Goal: Obtain resource: Obtain resource

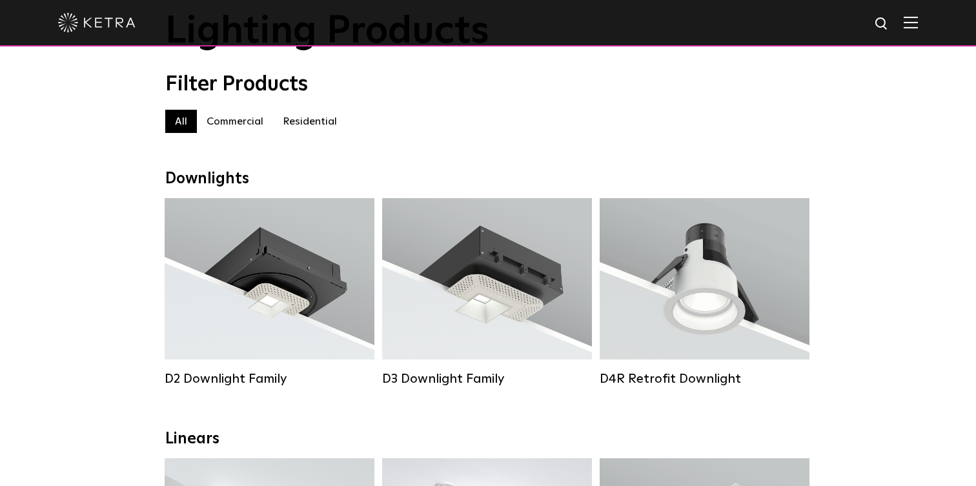
scroll to position [93, 0]
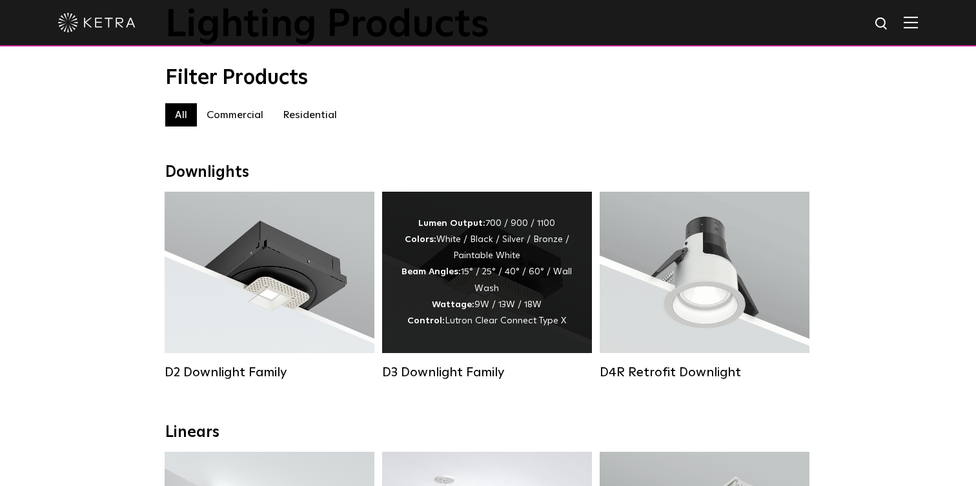
click at [458, 326] on div "Lumen Output: 700 / 900 / 1100 Colors: White / Black / Silver / Bronze / Painta…" at bounding box center [487, 273] width 171 height 114
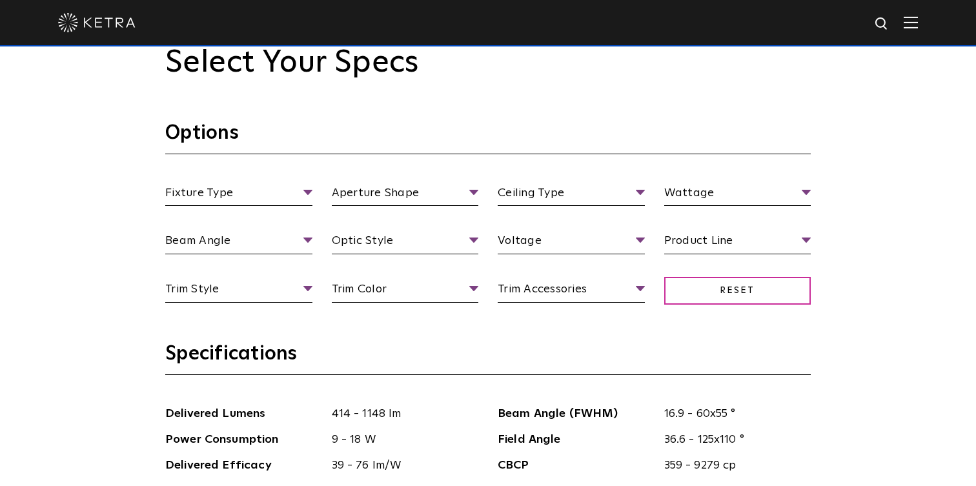
scroll to position [1150, 0]
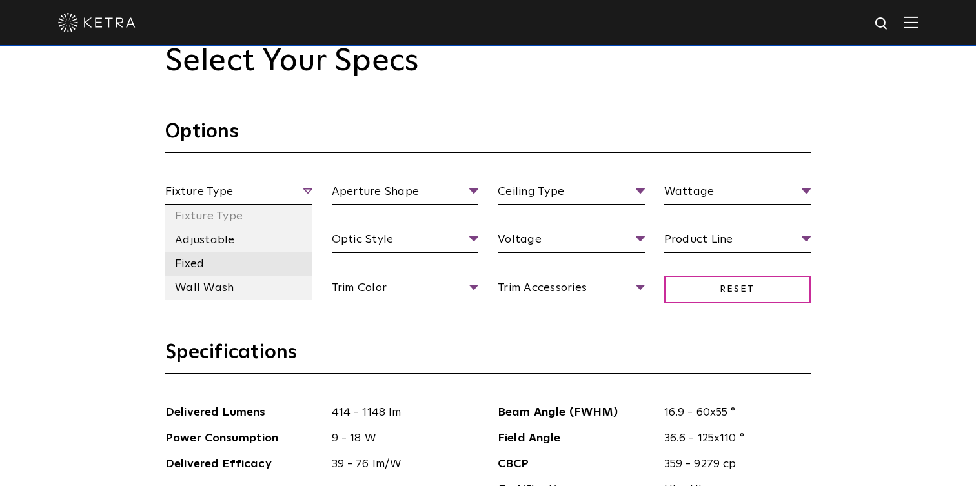
click at [267, 263] on li "Fixed" at bounding box center [238, 264] width 147 height 24
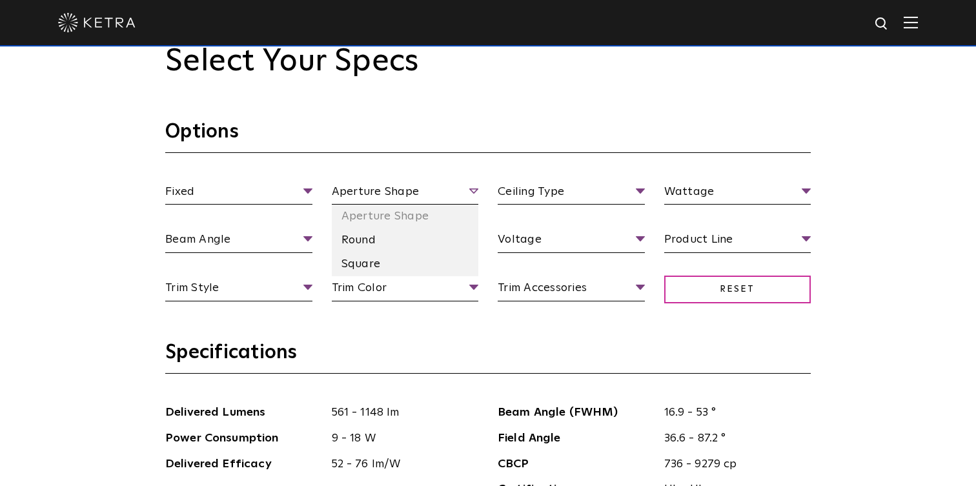
click at [473, 194] on span "Aperture Shape" at bounding box center [405, 194] width 147 height 23
click at [378, 240] on li "Round" at bounding box center [405, 241] width 147 height 24
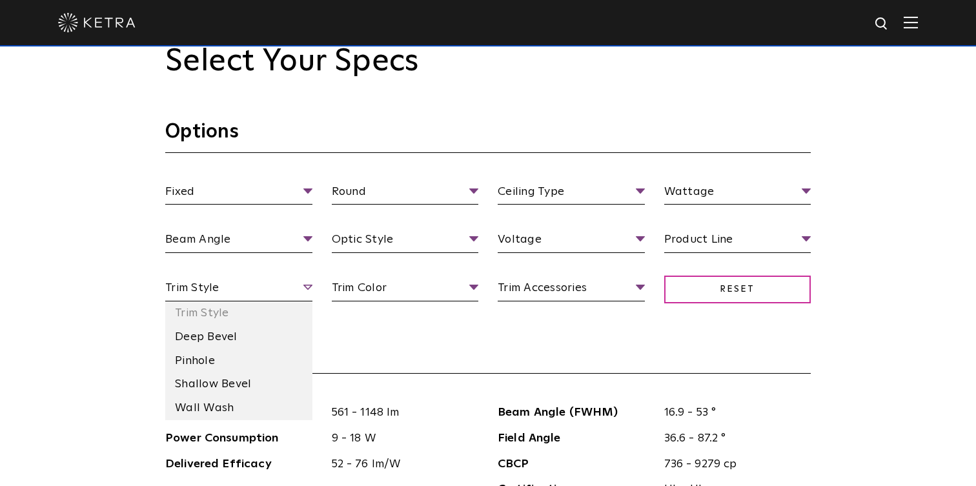
click at [273, 293] on span "Trim Style" at bounding box center [238, 290] width 147 height 23
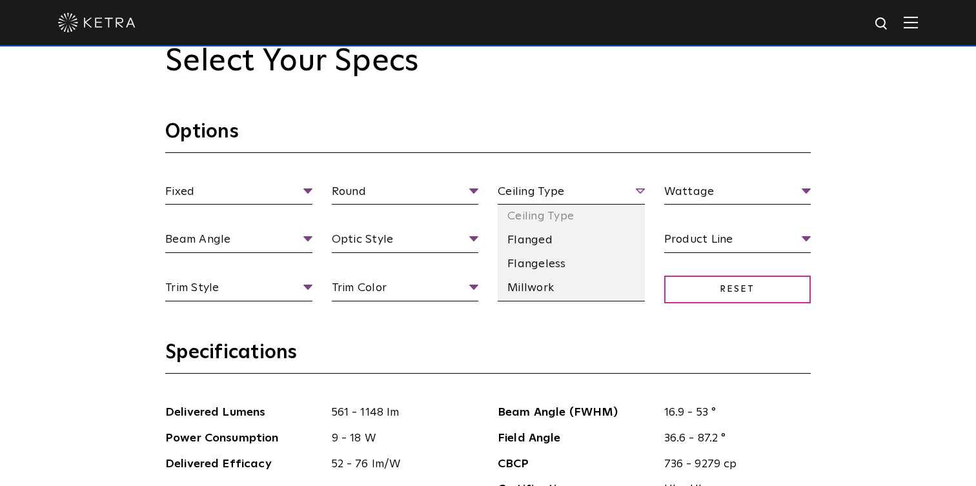
click at [612, 194] on span "Ceiling Type" at bounding box center [571, 194] width 147 height 23
click at [556, 267] on li "Flangeless" at bounding box center [571, 264] width 147 height 24
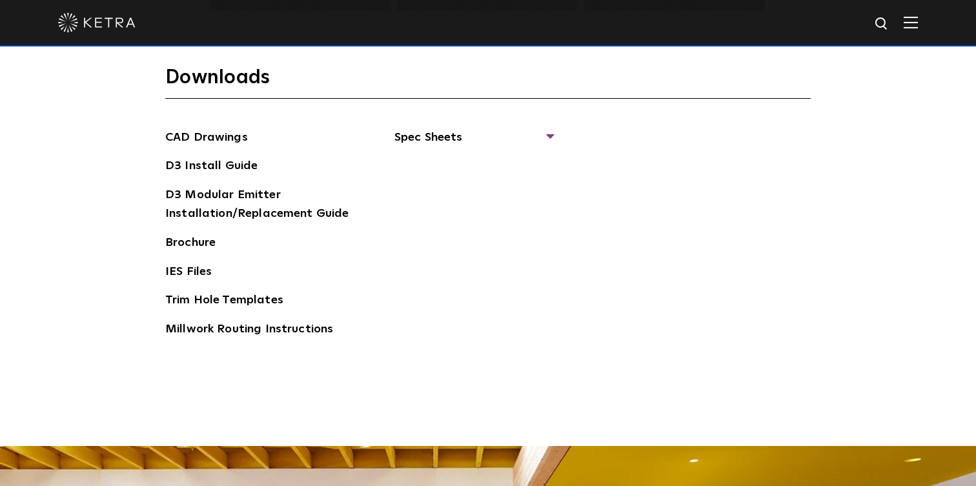
scroll to position [1705, 0]
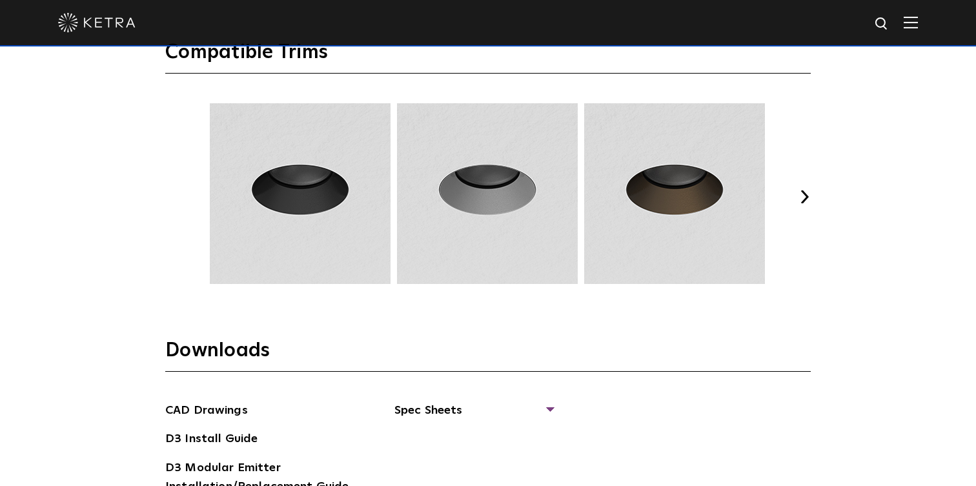
click at [471, 195] on img at bounding box center [487, 193] width 185 height 181
click at [799, 193] on button "Next" at bounding box center [804, 196] width 13 height 13
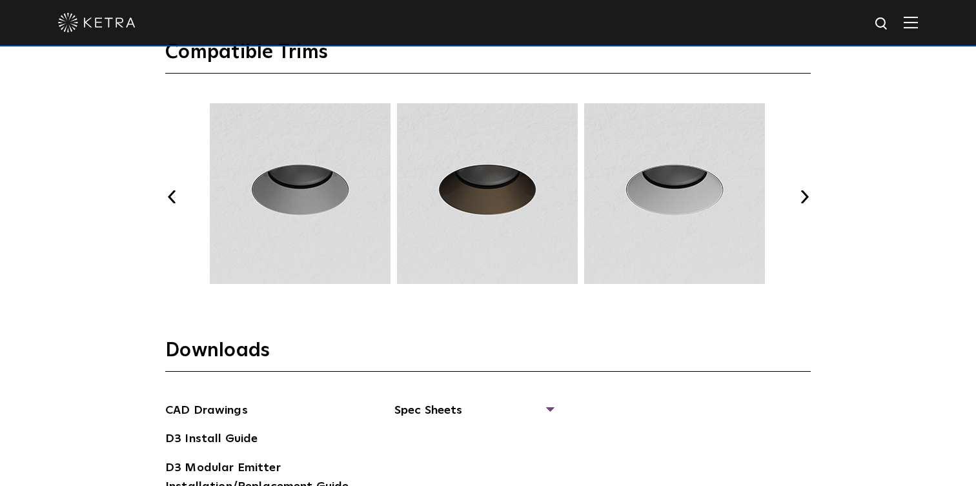
click at [803, 194] on button "Next" at bounding box center [804, 196] width 13 height 13
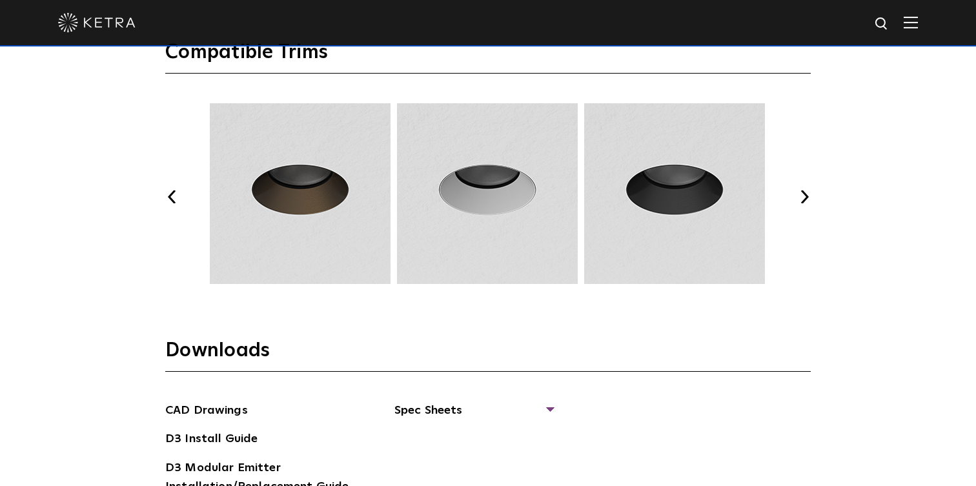
click at [167, 194] on button "Previous" at bounding box center [171, 196] width 13 height 13
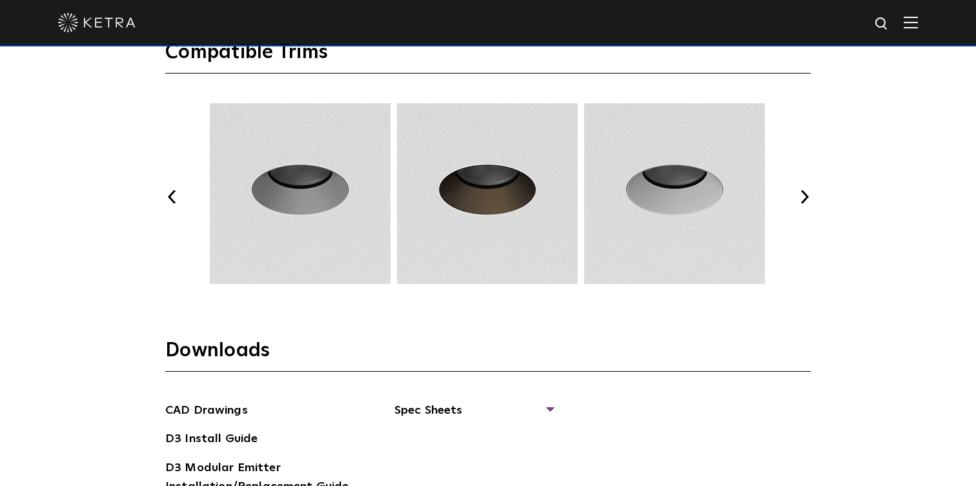
click at [167, 194] on button "Previous" at bounding box center [171, 196] width 13 height 13
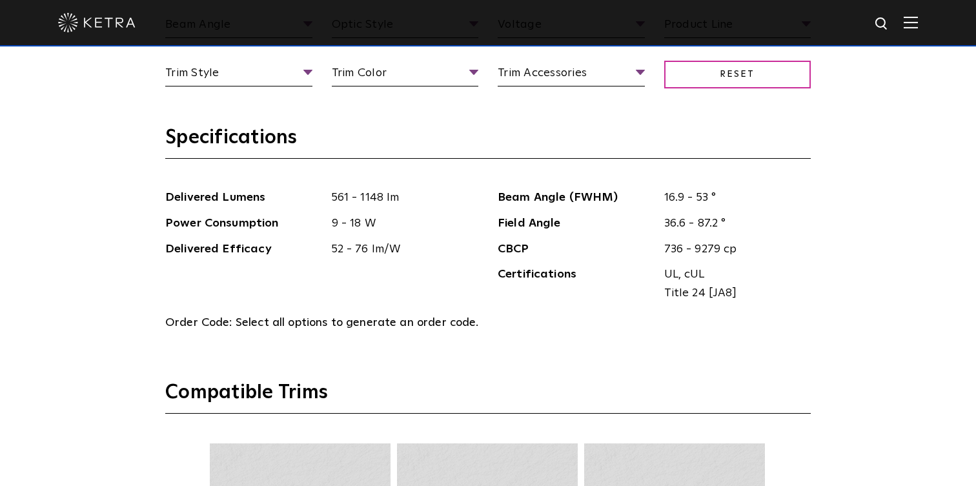
scroll to position [1244, 0]
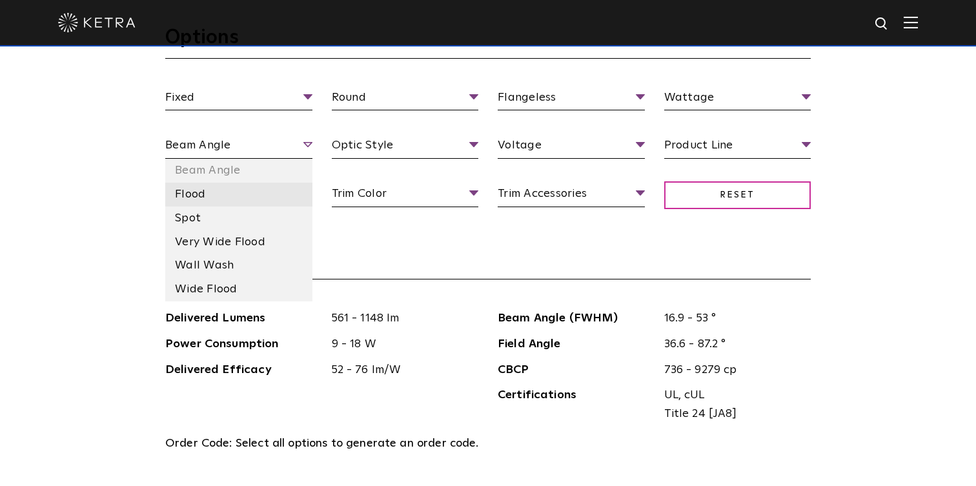
click at [268, 189] on li "Flood" at bounding box center [238, 195] width 147 height 24
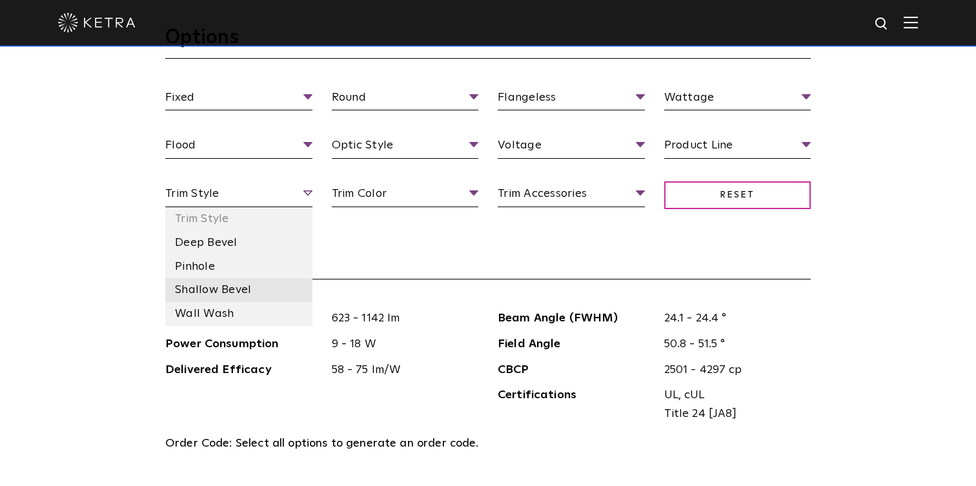
click at [273, 294] on li "Shallow Bevel" at bounding box center [238, 290] width 147 height 24
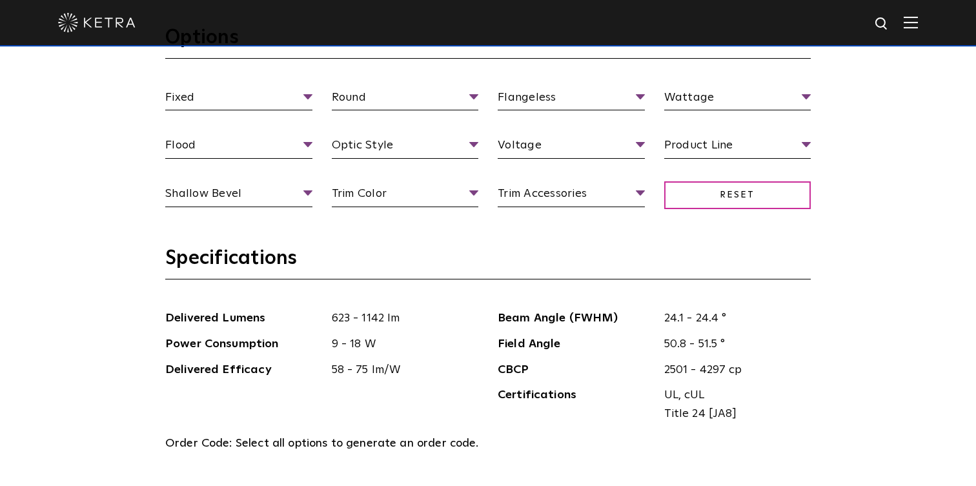
click at [473, 274] on h3 "Specifications" at bounding box center [488, 263] width 646 height 34
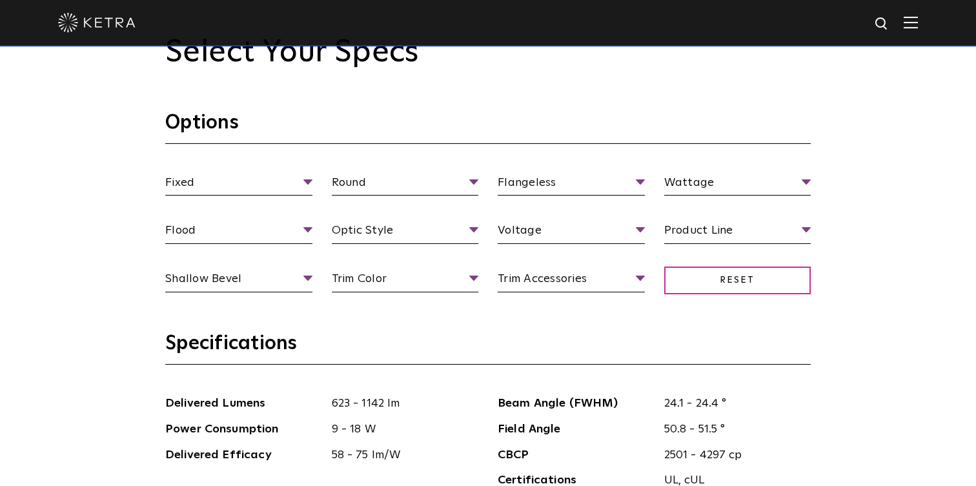
scroll to position [1096, 0]
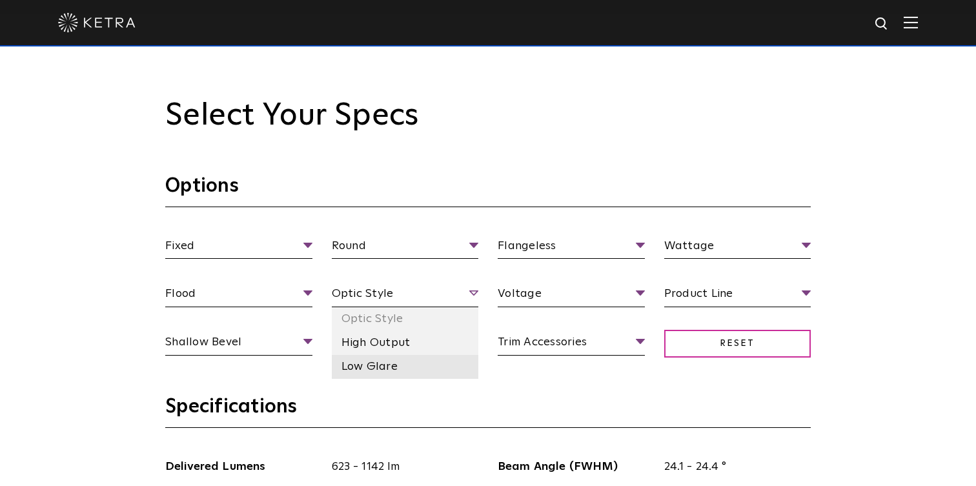
click at [417, 364] on li "Low Glare" at bounding box center [405, 367] width 147 height 24
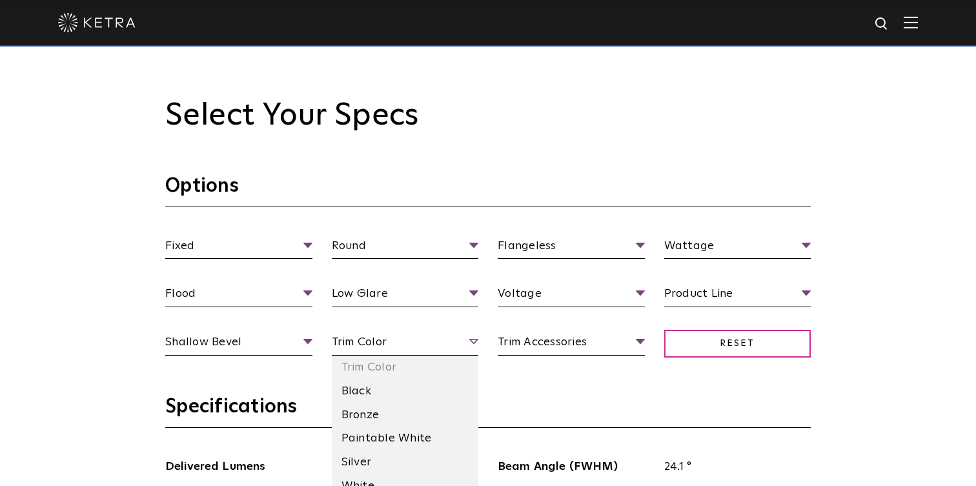
click at [445, 345] on span "Trim Color" at bounding box center [405, 344] width 147 height 23
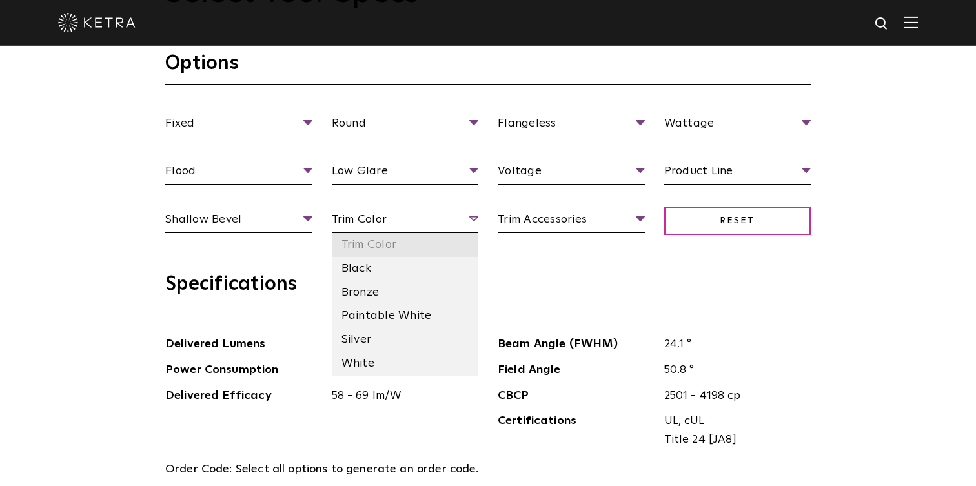
scroll to position [1244, 0]
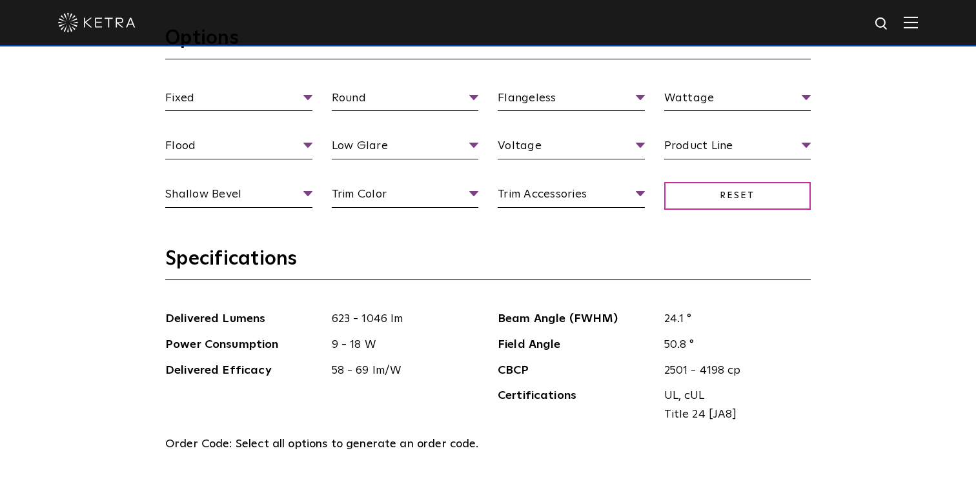
click at [522, 245] on section "Options Fixed Fixture Type Adjustable Fixed Wall Wash Round Aperture Shape Roun…" at bounding box center [488, 136] width 646 height 221
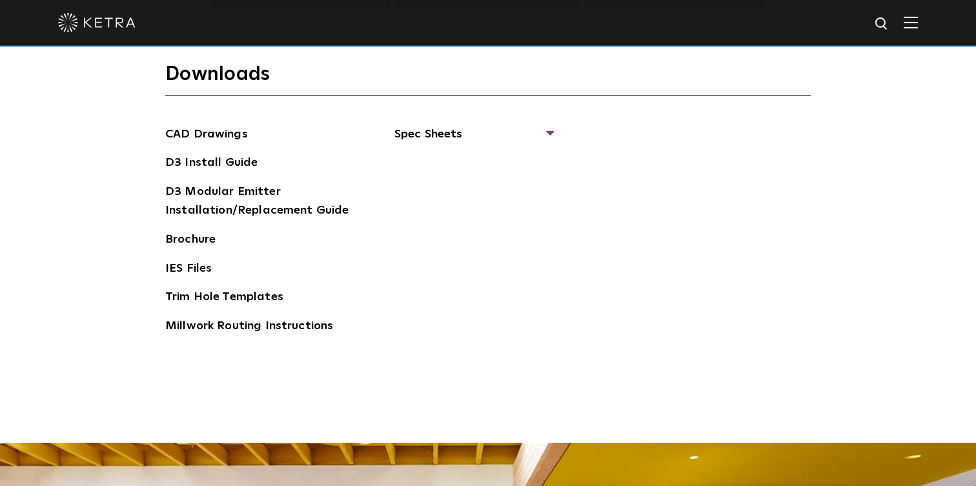
scroll to position [1988, 0]
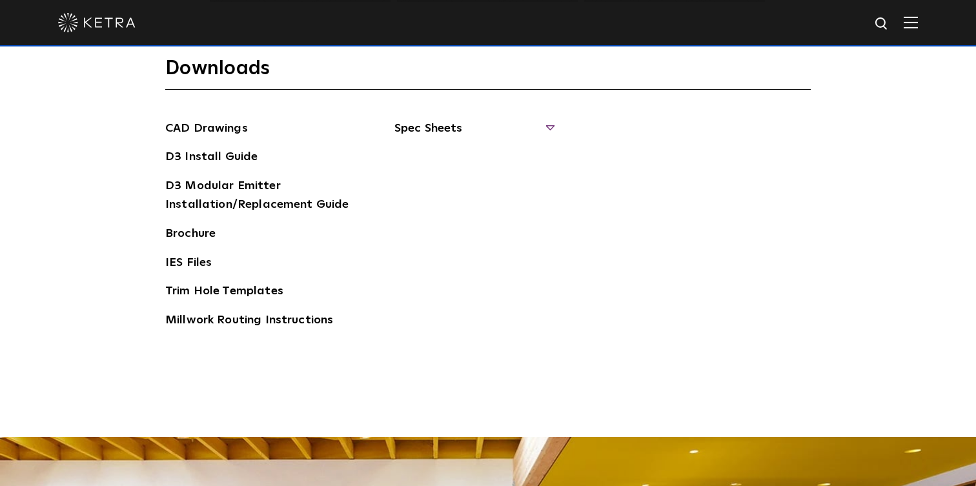
click at [460, 130] on span "Spec Sheets" at bounding box center [474, 133] width 158 height 28
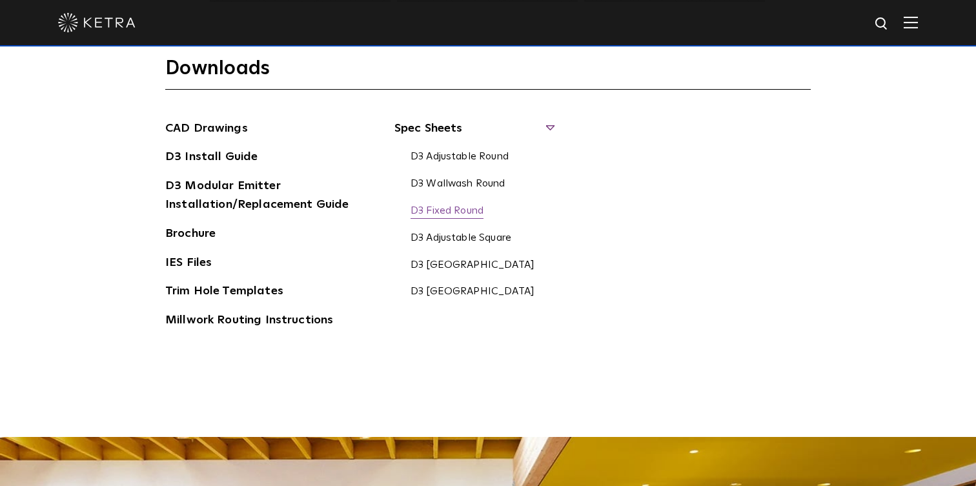
click at [477, 209] on link "D3 Fixed Round" at bounding box center [447, 212] width 73 height 14
